Goal: Task Accomplishment & Management: Use online tool/utility

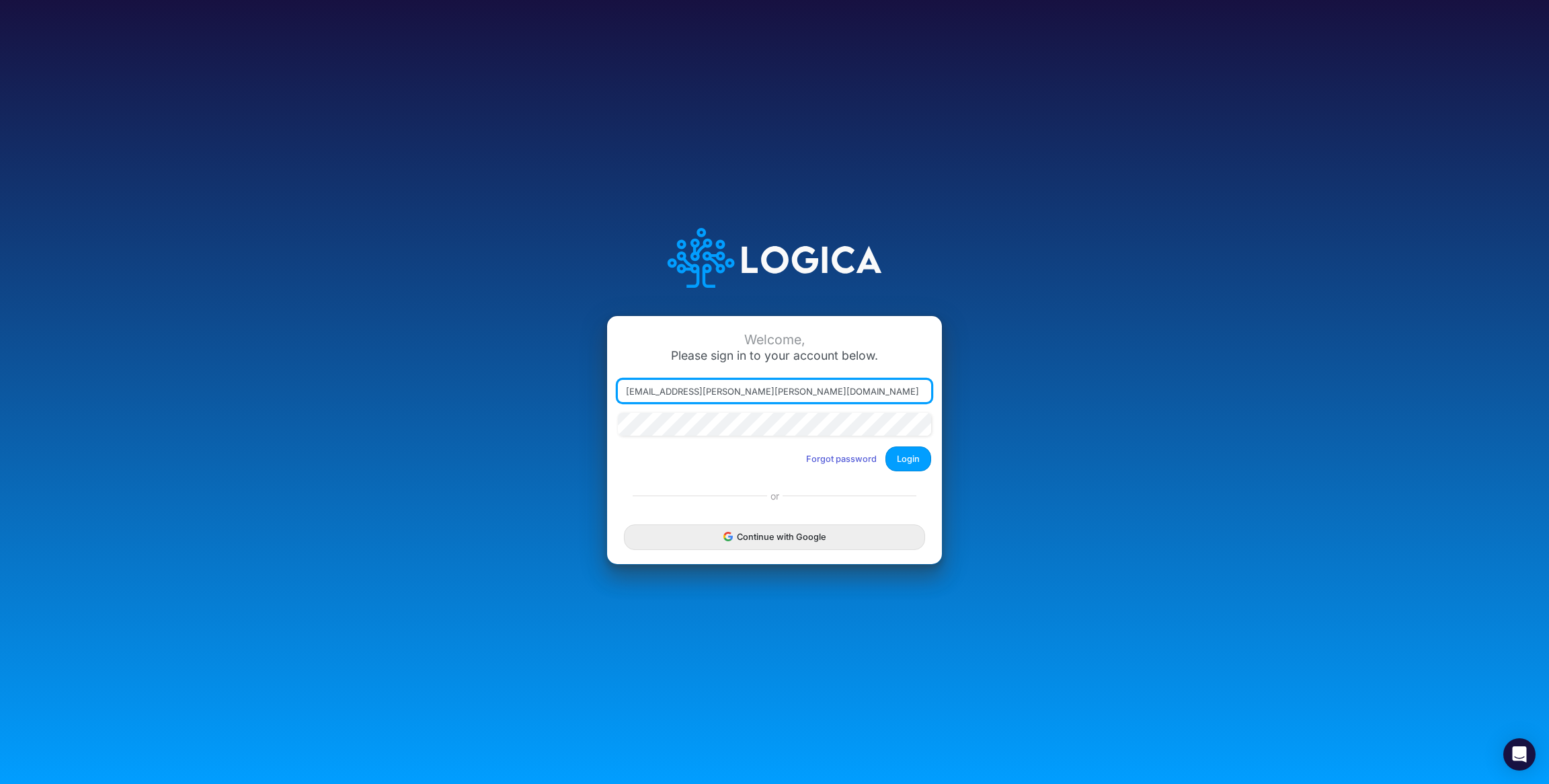
type input "[PERSON_NAME][EMAIL_ADDRESS][DOMAIN_NAME]"
click at [910, 456] on button "Login" at bounding box center [908, 458] width 45 height 25
